Goal: Task Accomplishment & Management: Manage account settings

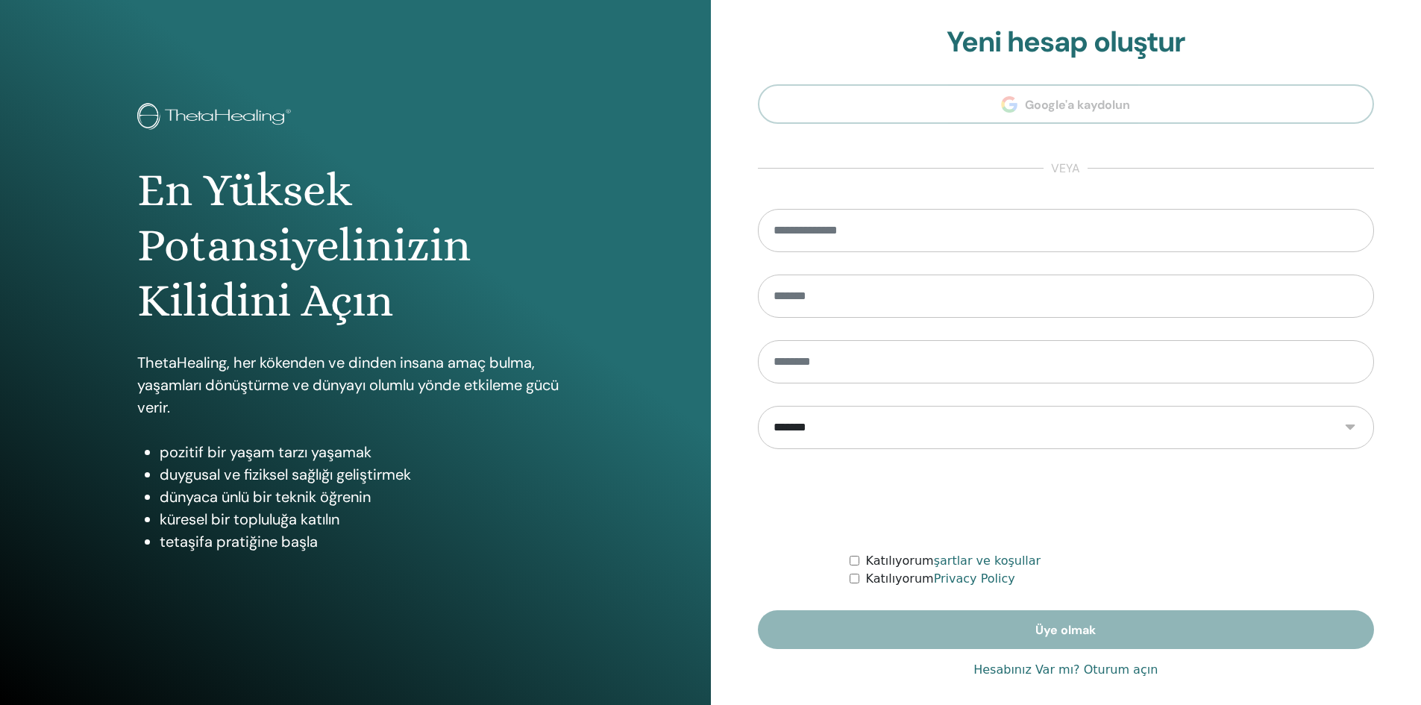
click at [1125, 666] on link "Hesabınız Var mı? Oturum açın" at bounding box center [1066, 670] width 184 height 18
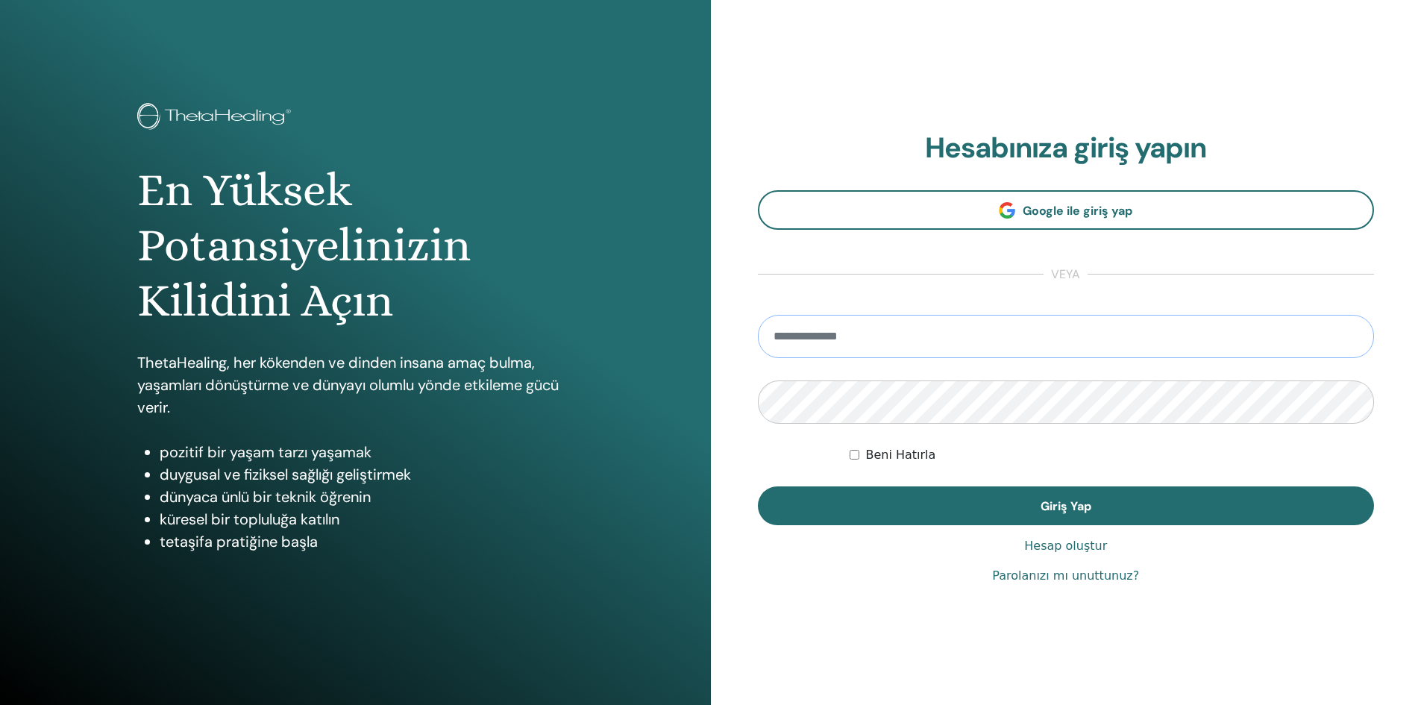
click at [859, 321] on input "email" at bounding box center [1066, 336] width 617 height 43
type input "**********"
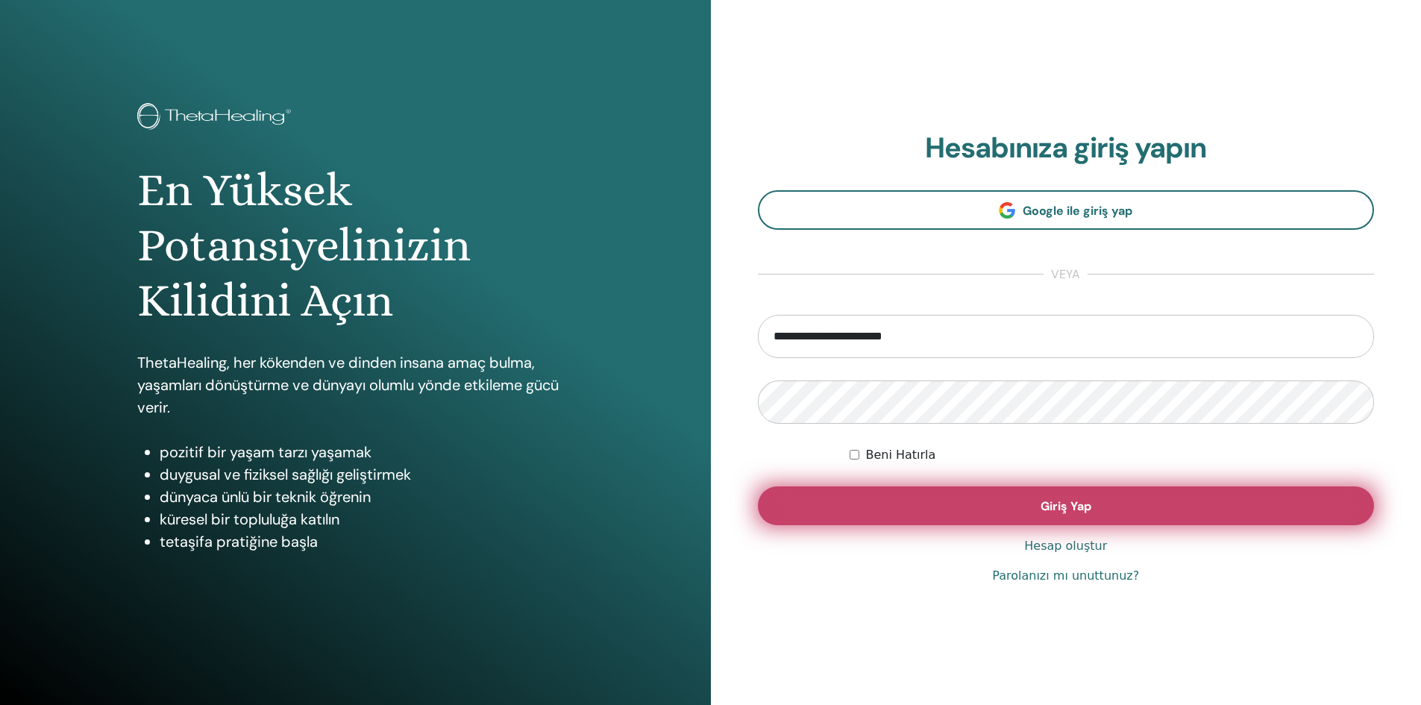
click at [932, 510] on button "Giriş Yap" at bounding box center [1066, 505] width 617 height 39
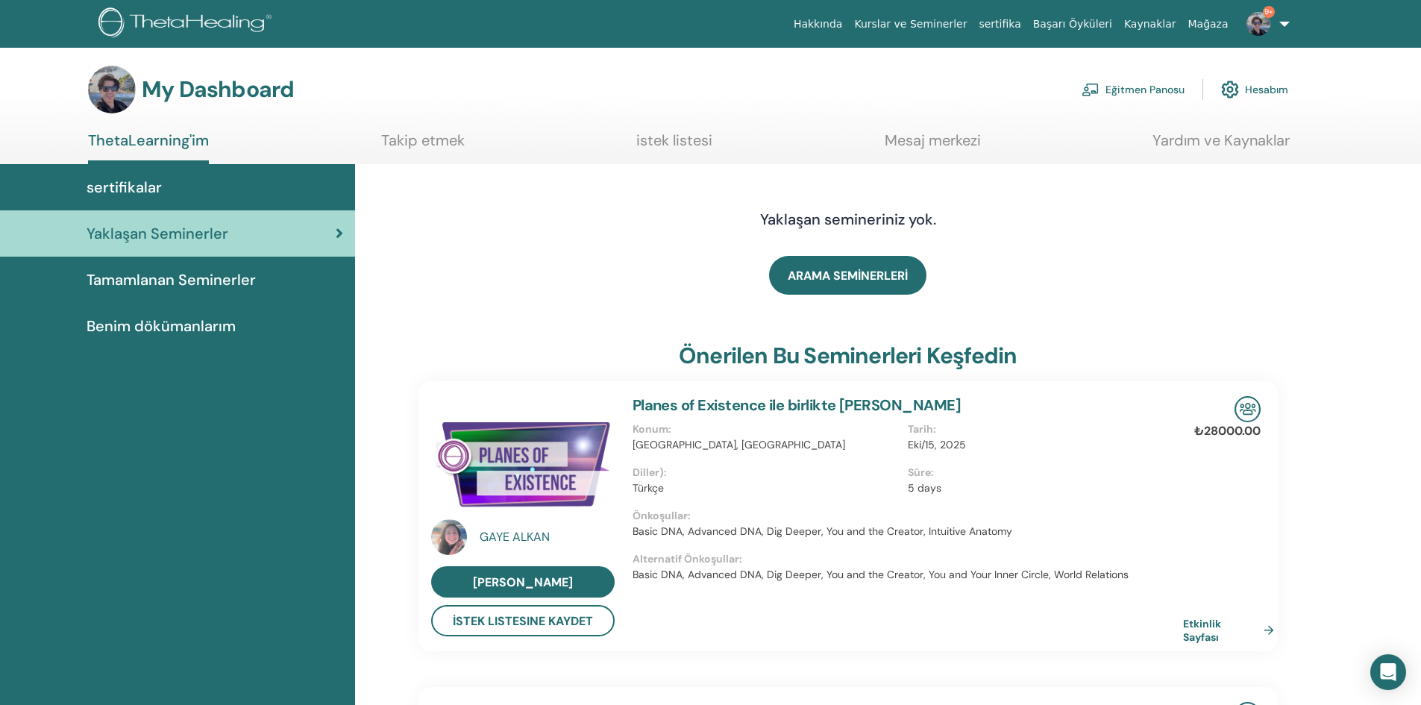
click at [1116, 89] on link "Eğitmen Panosu" at bounding box center [1133, 89] width 103 height 33
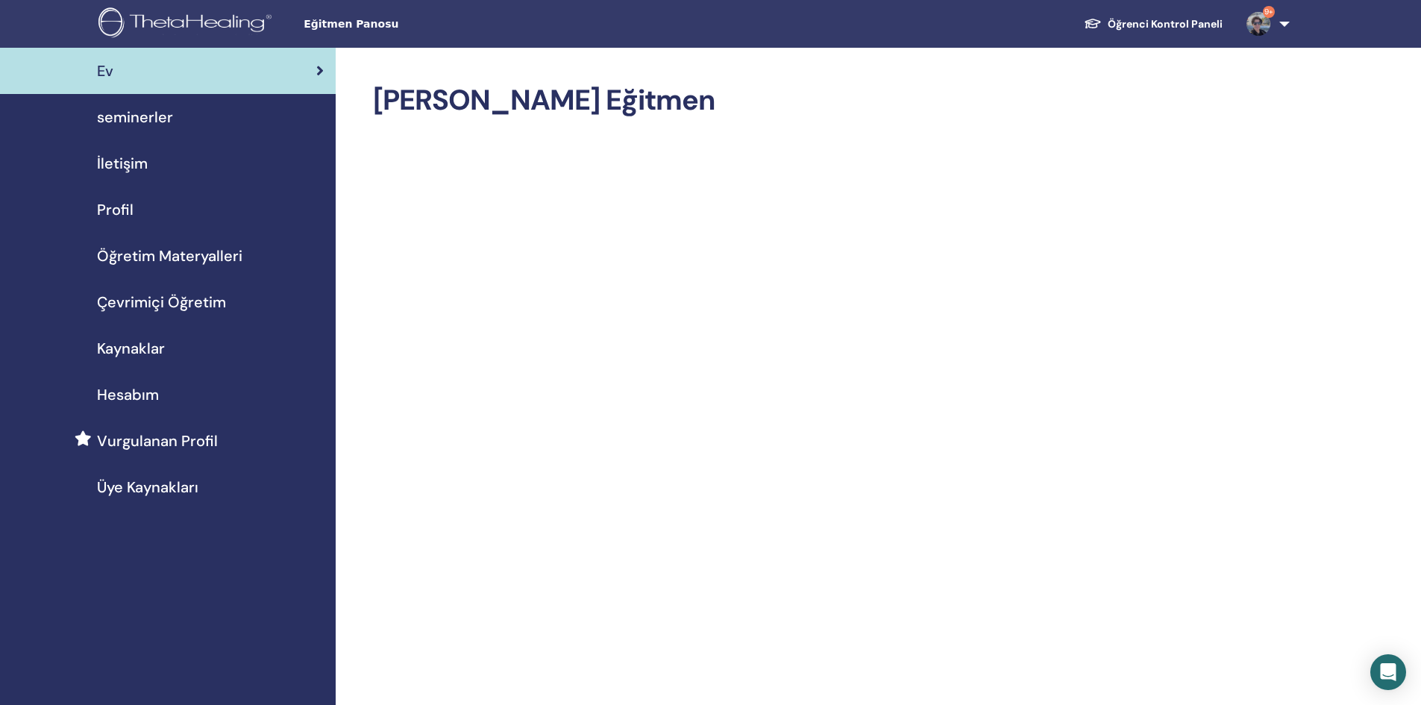
click at [176, 125] on div "seminerler" at bounding box center [168, 117] width 312 height 22
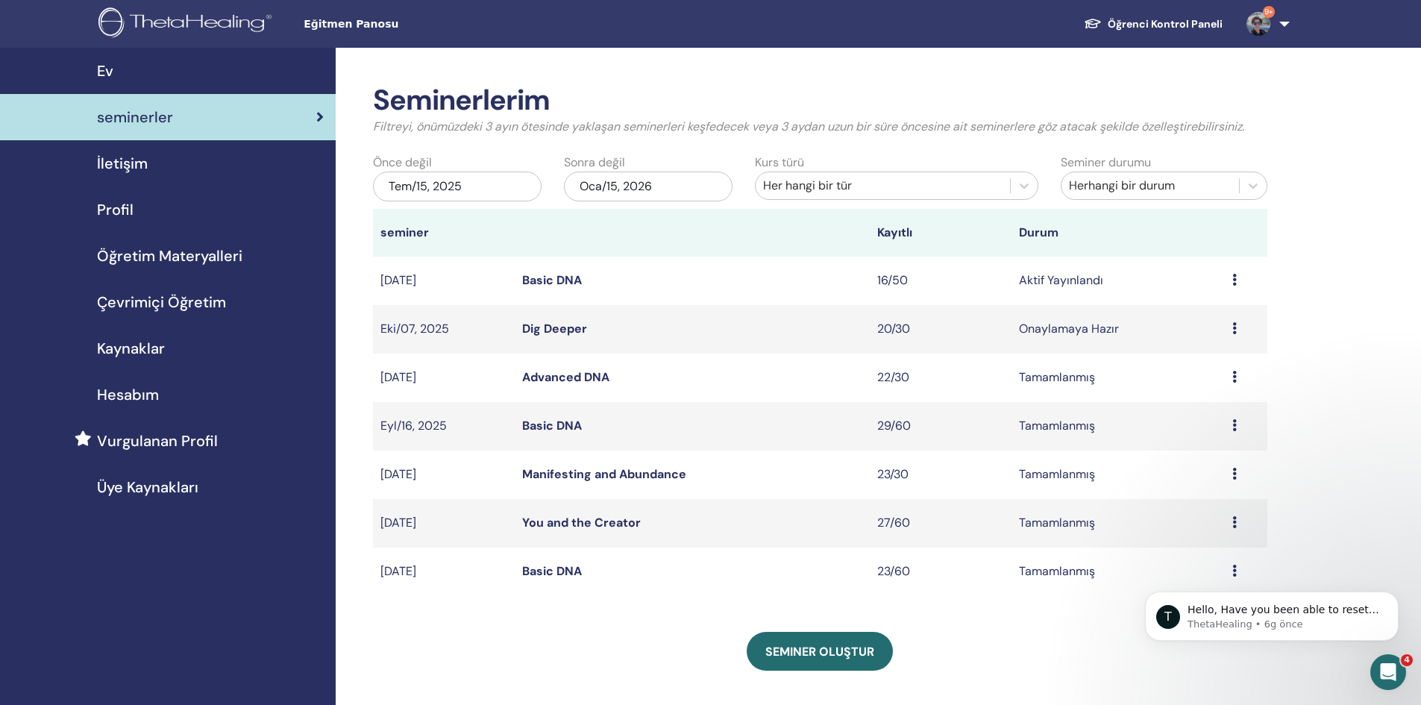
click at [1237, 275] on div "Ön izleme Düzenlemek katılımcılar İptal" at bounding box center [1246, 281] width 28 height 18
click at [1208, 332] on link "katılımcılar" at bounding box center [1197, 333] width 60 height 16
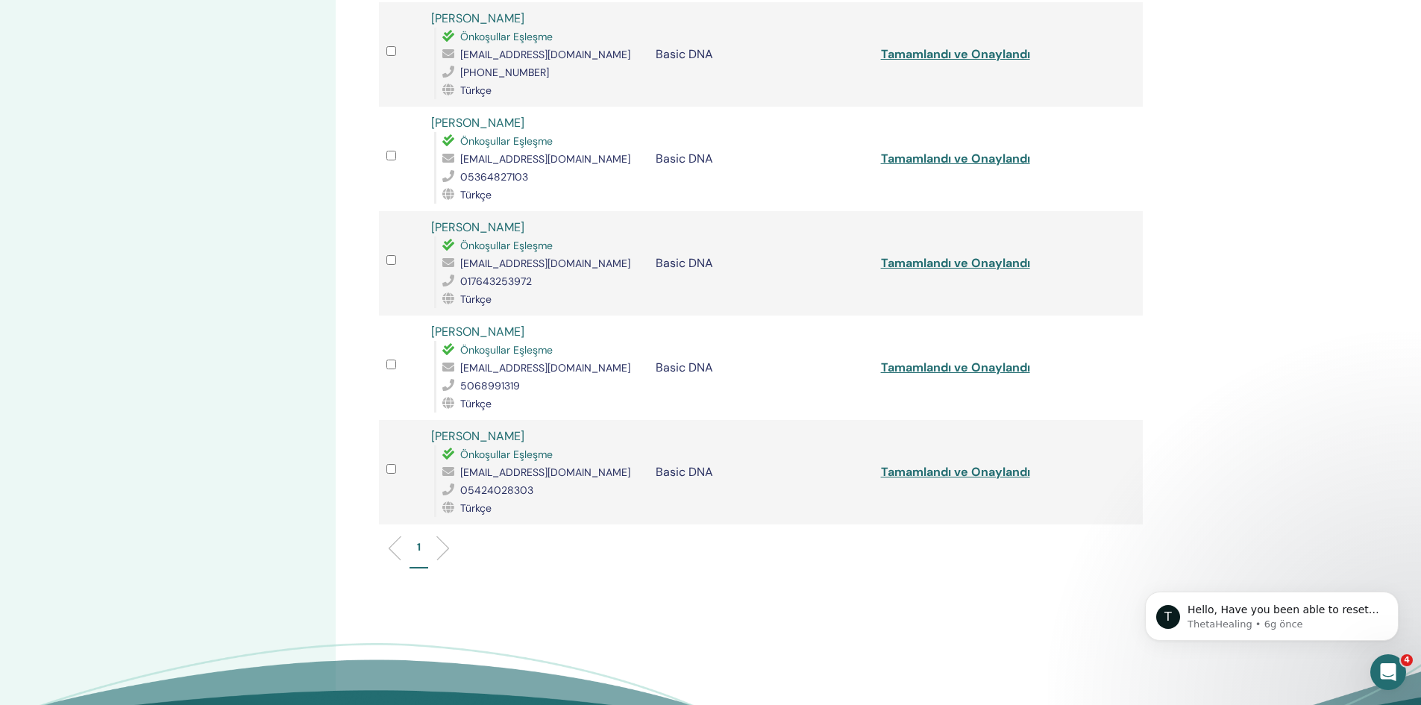
scroll to position [1343, 0]
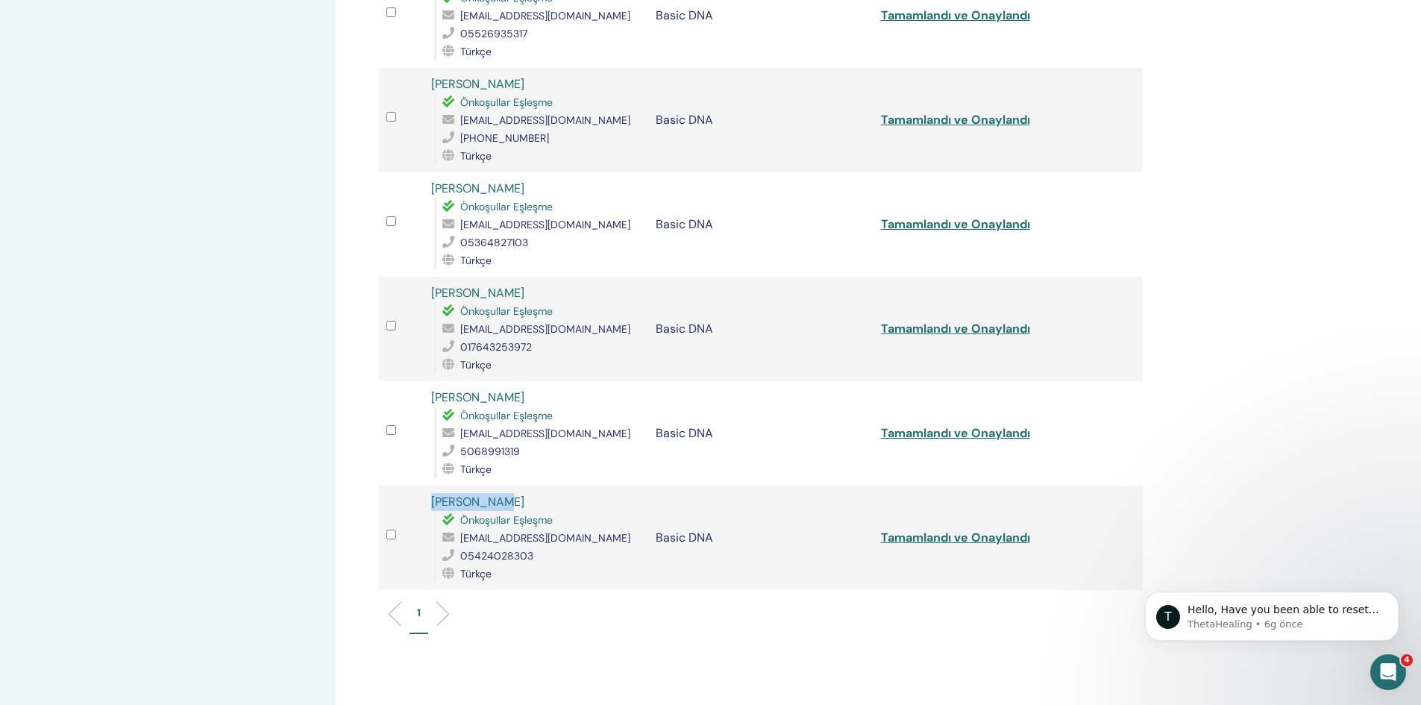
drag, startPoint x: 499, startPoint y: 489, endPoint x: 420, endPoint y: 480, distance: 79.5
click at [420, 486] on tr "[PERSON_NAME] Eşleşme [EMAIL_ADDRESS][DOMAIN_NAME] 05424028303 Türkçe Basic DNA…" at bounding box center [761, 538] width 764 height 104
copy tr "[PERSON_NAME]"
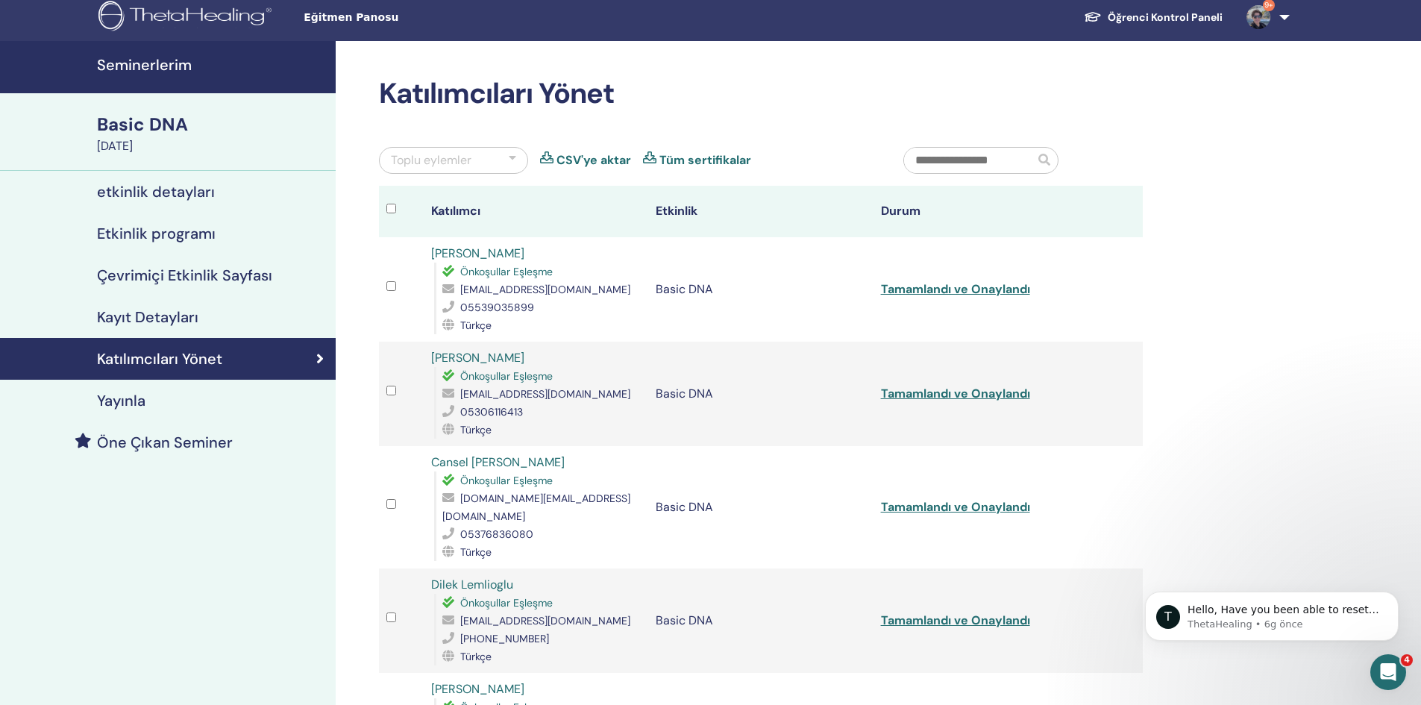
scroll to position [0, 0]
